Goal: Task Accomplishment & Management: Use online tool/utility

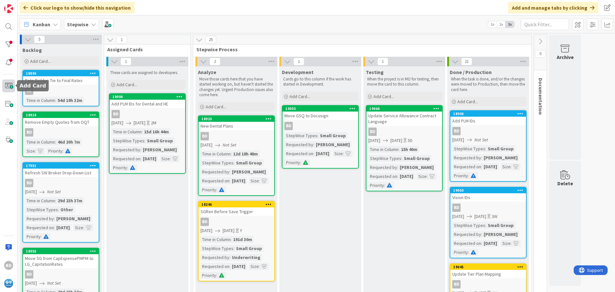
click at [8, 85] on span at bounding box center [8, 85] width 13 height 13
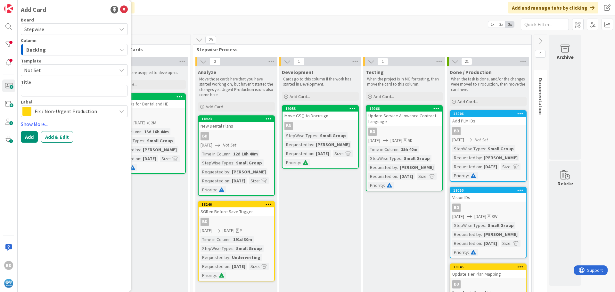
type textarea "x"
type textarea "U"
type textarea "x"
type textarea "Up"
type textarea "x"
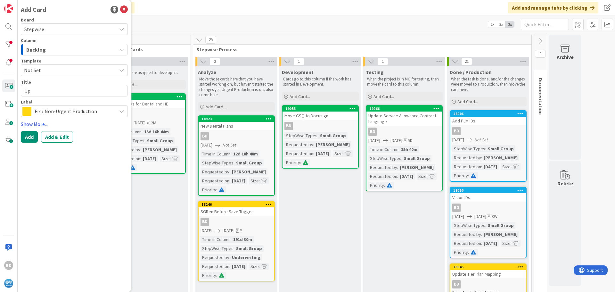
type textarea "Upd"
type textarea "x"
type textarea "Upda"
type textarea "x"
type textarea "Updat"
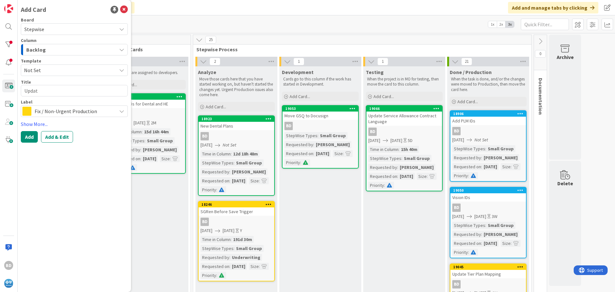
type textarea "x"
type textarea "Update"
type textarea "x"
type textarea "Update"
type textarea "x"
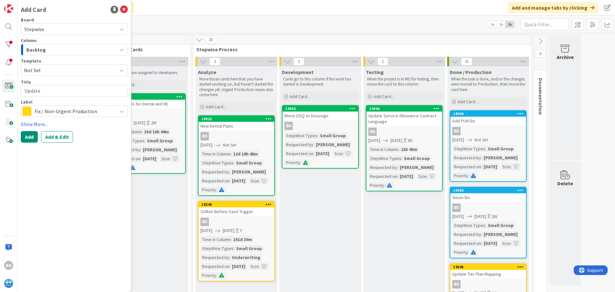
type textarea "Update O"
type textarea "x"
type textarea "Update OQ"
type textarea "x"
type textarea "Update OQY"
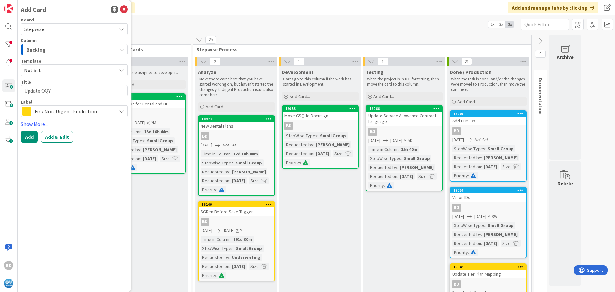
type textarea "x"
type textarea "Update OQ"
type textarea "x"
type textarea "Update OQT"
type textarea "x"
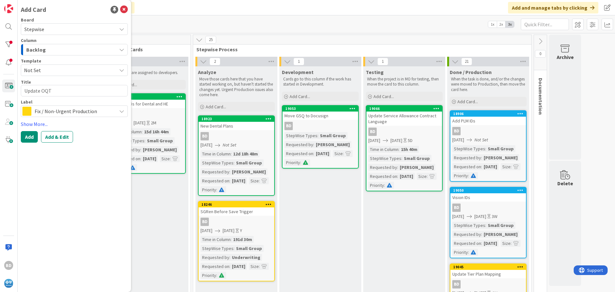
type textarea "Update OQT"
type textarea "x"
type textarea "Update OQT E"
type textarea "x"
type textarea "Update OQT Em"
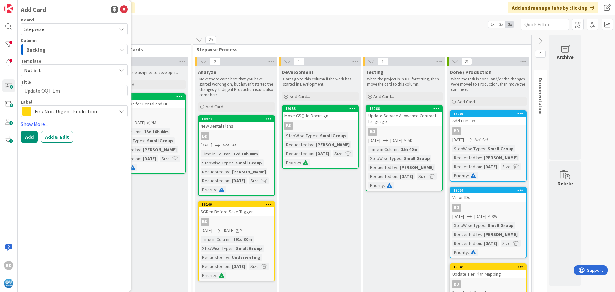
type textarea "x"
type textarea "Update OQT Ema"
type textarea "x"
type textarea "Update OQT Emai"
type textarea "x"
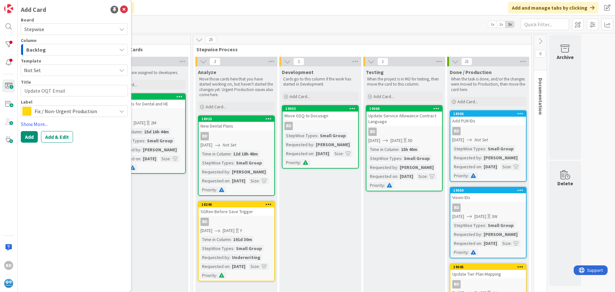
type textarea "Update OQT Email"
click at [86, 115] on span "Fix / Non-Urgent Production" at bounding box center [74, 111] width 79 height 9
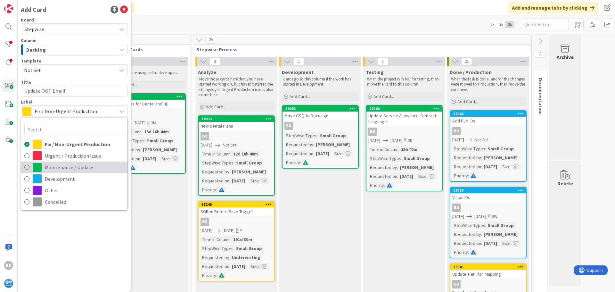
click at [70, 167] on span "Maintenance / Update" at bounding box center [84, 167] width 79 height 10
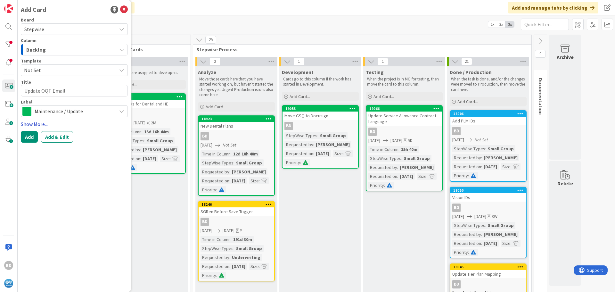
click at [41, 121] on link "Show More..." at bounding box center [74, 124] width 107 height 8
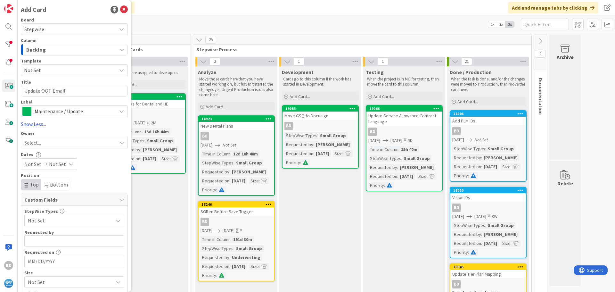
click at [52, 143] on div "Select..." at bounding box center [70, 143] width 92 height 8
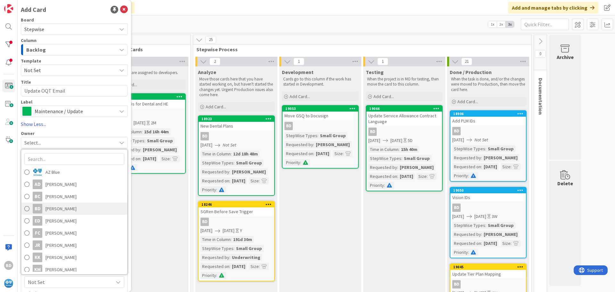
click at [60, 209] on span "[PERSON_NAME]" at bounding box center [60, 209] width 31 height 10
type textarea "x"
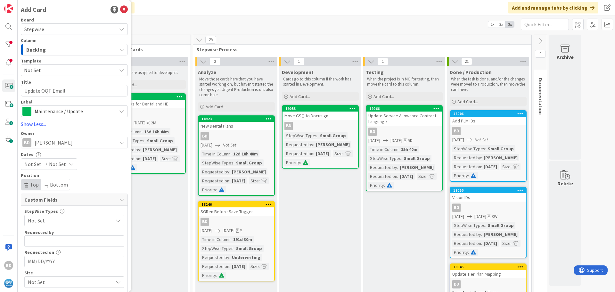
click at [41, 159] on div "Not Set Not Set" at bounding box center [49, 164] width 56 height 12
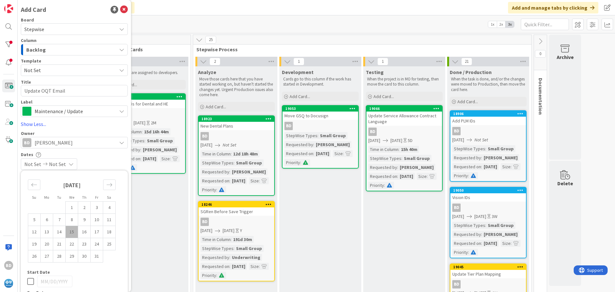
click at [69, 233] on td "15" at bounding box center [72, 232] width 12 height 12
type input "[DATE]"
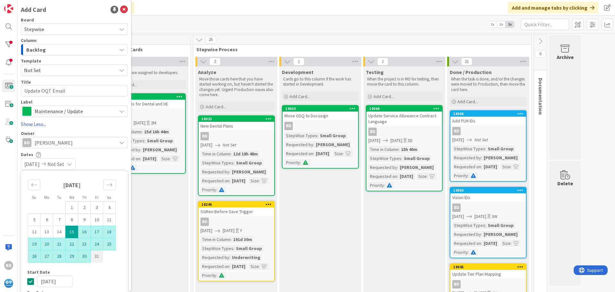
type textarea "x"
click at [92, 258] on td "31" at bounding box center [97, 256] width 12 height 12
type input "[DATE]"
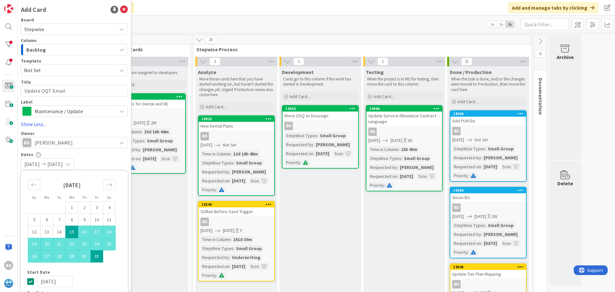
click at [95, 160] on div "[DATE] [DATE]" at bounding box center [74, 164] width 107 height 12
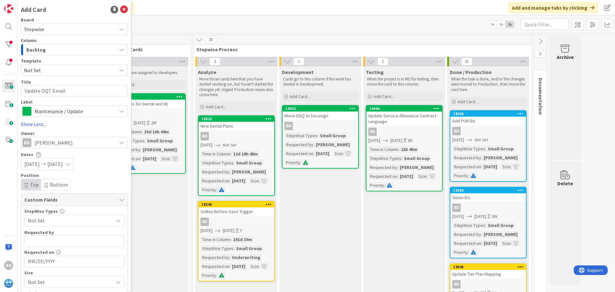
click at [44, 221] on span "Not Set" at bounding box center [69, 220] width 82 height 9
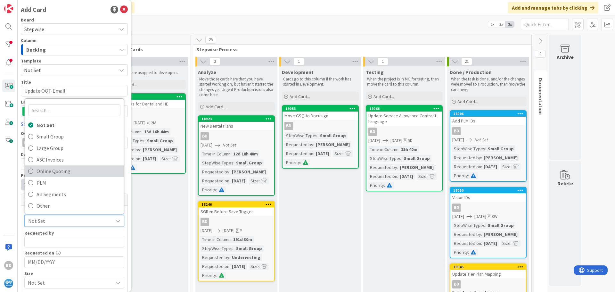
click at [47, 171] on span "Online Quoting" at bounding box center [79, 171] width 84 height 10
type textarea "x"
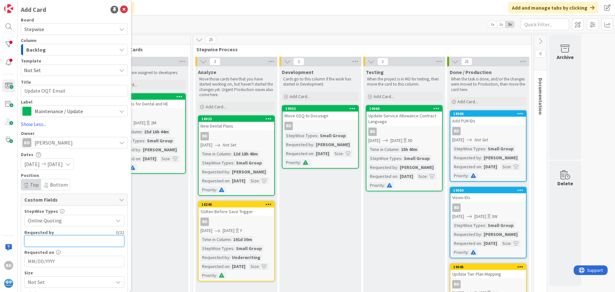
click at [48, 236] on input "text" at bounding box center [74, 241] width 100 height 12
type input "E"
type input "[PERSON_NAME]"
type textarea "x"
click at [40, 240] on input "[PERSON_NAME]" at bounding box center [74, 241] width 100 height 12
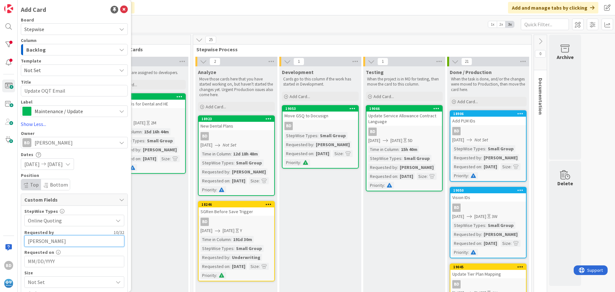
type input "[PERSON_NAME]"
type textarea "x"
type input "[PERSON_NAME]"
click at [63, 260] on input "MM/DD/YYYY" at bounding box center [74, 261] width 93 height 11
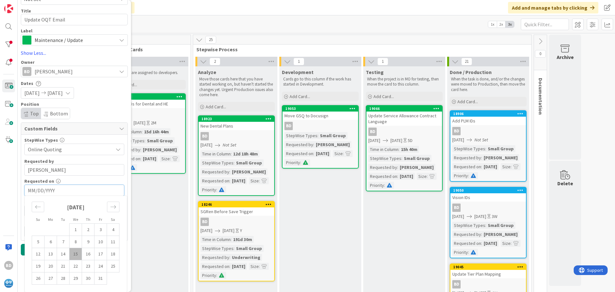
click at [73, 253] on td "15" at bounding box center [76, 254] width 12 height 12
type textarea "x"
type input "[DATE]"
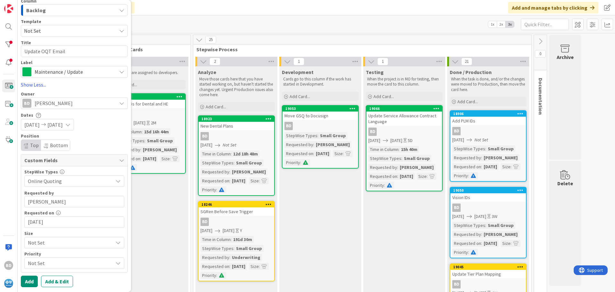
scroll to position [39, 0]
click at [49, 241] on span "Not Set" at bounding box center [69, 242] width 82 height 9
drag, startPoint x: 56, startPoint y: 192, endPoint x: 56, endPoint y: 201, distance: 9.0
click at [56, 192] on span "Small" at bounding box center [83, 193] width 74 height 10
click at [49, 262] on span "Not Set" at bounding box center [69, 263] width 82 height 9
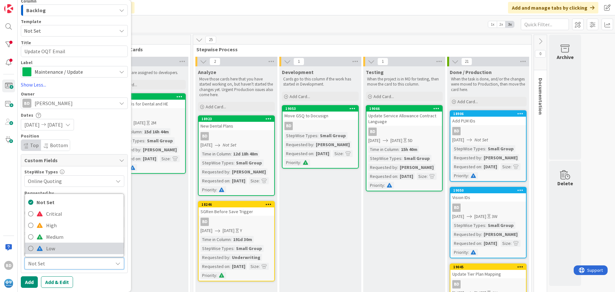
click at [53, 252] on span "Low" at bounding box center [83, 248] width 74 height 10
type textarea "x"
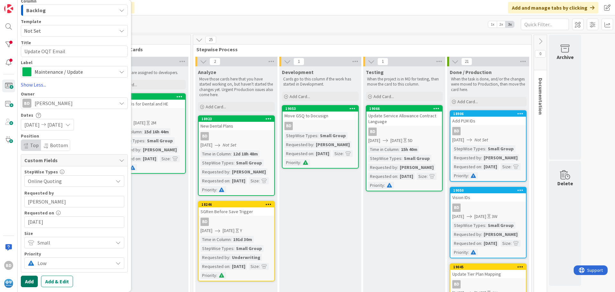
click at [27, 284] on button "Add" at bounding box center [29, 282] width 17 height 12
